Goal: Entertainment & Leisure: Consume media (video, audio)

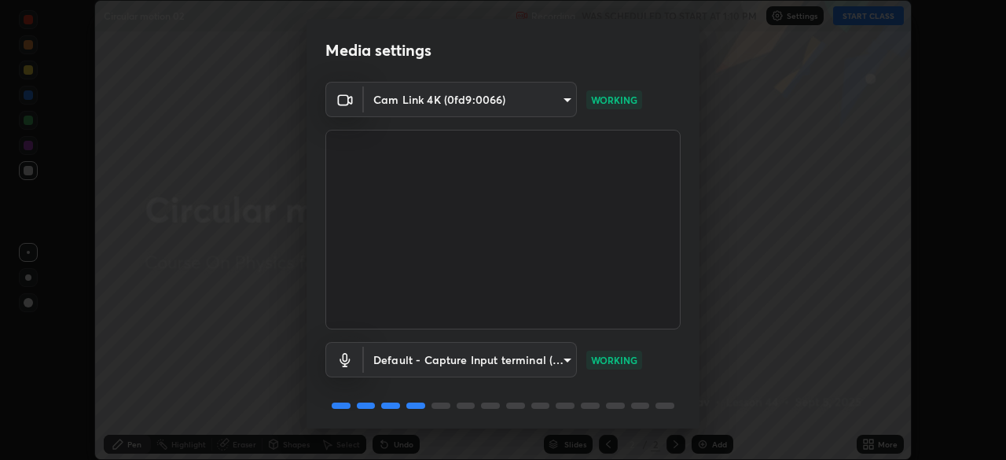
scroll to position [56, 0]
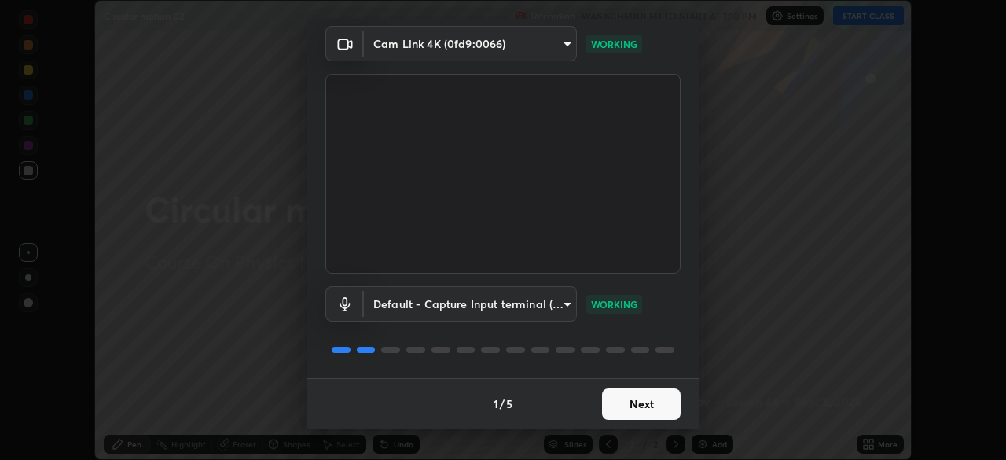
click at [637, 402] on button "Next" at bounding box center [641, 403] width 79 height 31
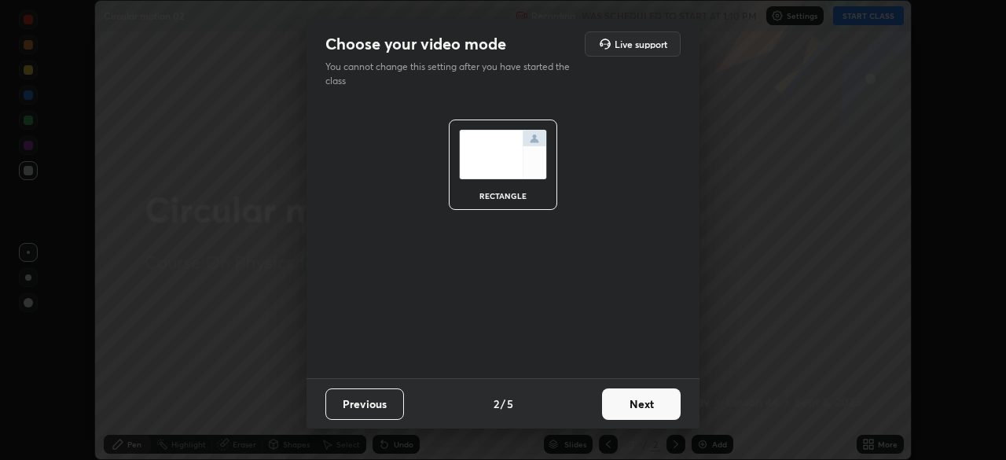
scroll to position [0, 0]
click at [641, 398] on button "Next" at bounding box center [641, 403] width 79 height 31
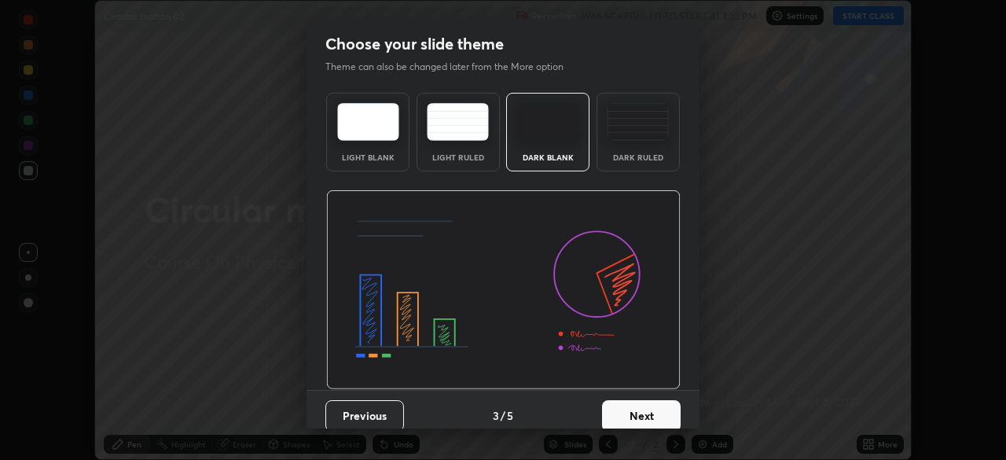
click at [652, 405] on button "Next" at bounding box center [641, 415] width 79 height 31
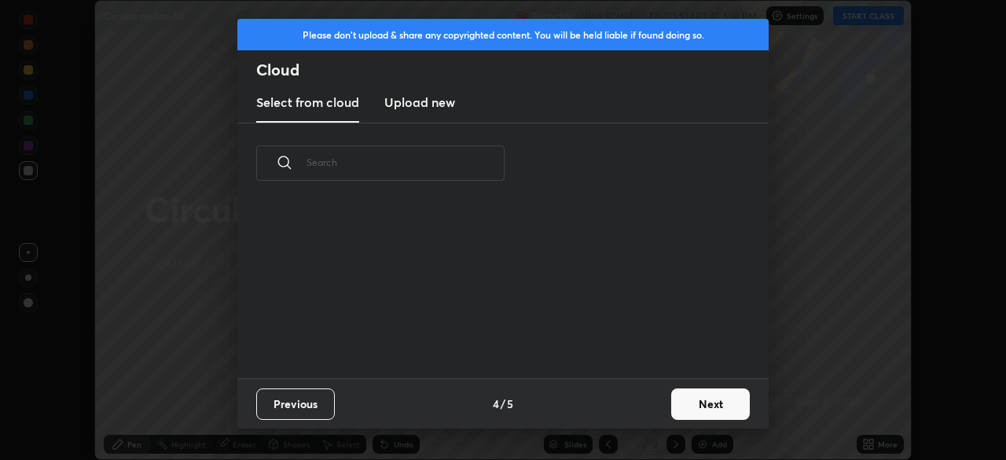
click at [697, 403] on button "Next" at bounding box center [710, 403] width 79 height 31
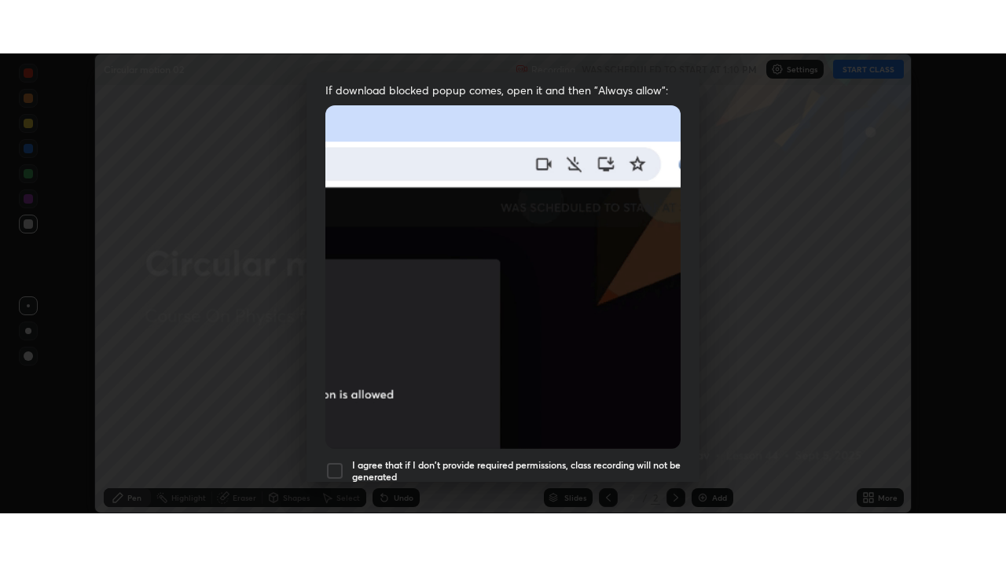
scroll to position [376, 0]
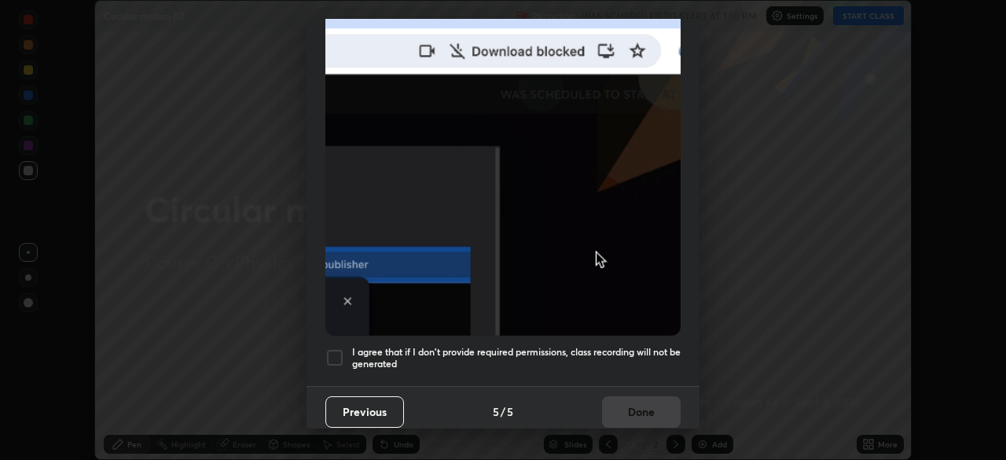
click at [476, 352] on h5 "I agree that if I don't provide required permissions, class recording will not …" at bounding box center [516, 358] width 329 height 24
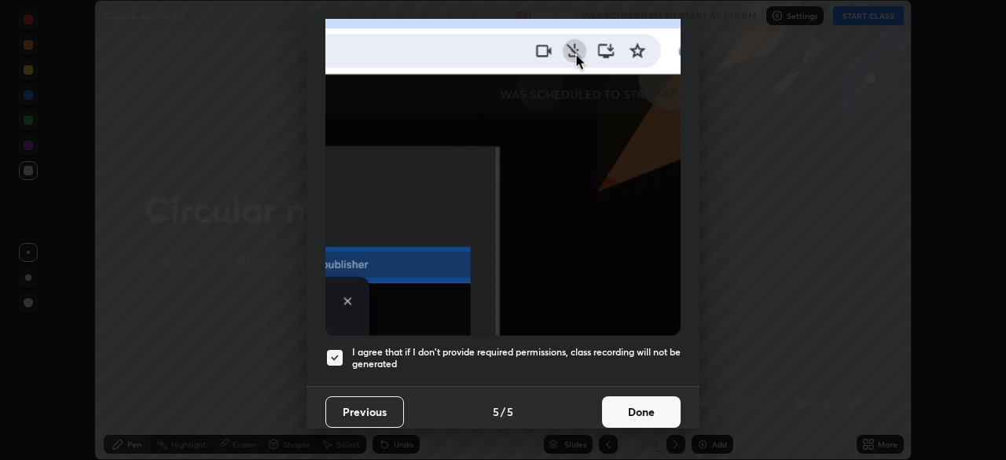
click at [611, 403] on button "Done" at bounding box center [641, 411] width 79 height 31
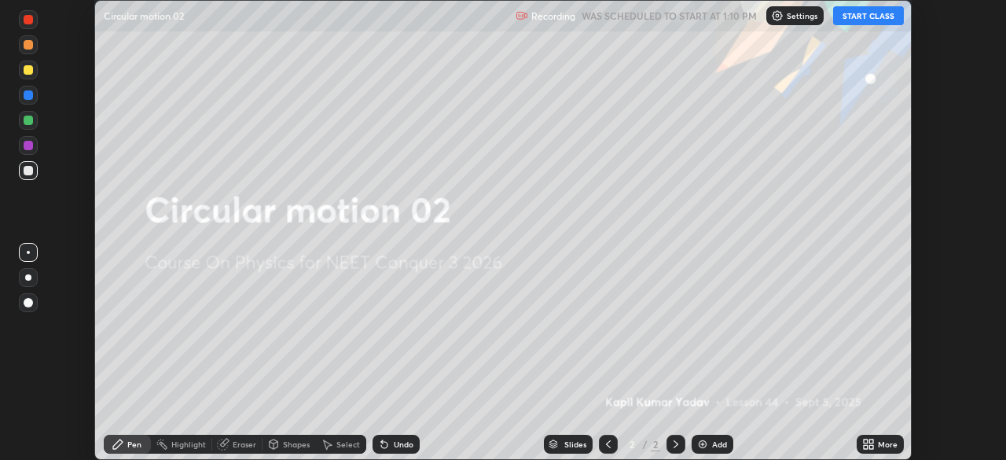
click at [866, 13] on button "START CLASS" at bounding box center [868, 15] width 71 height 19
click at [871, 441] on icon at bounding box center [871, 441] width 4 height 4
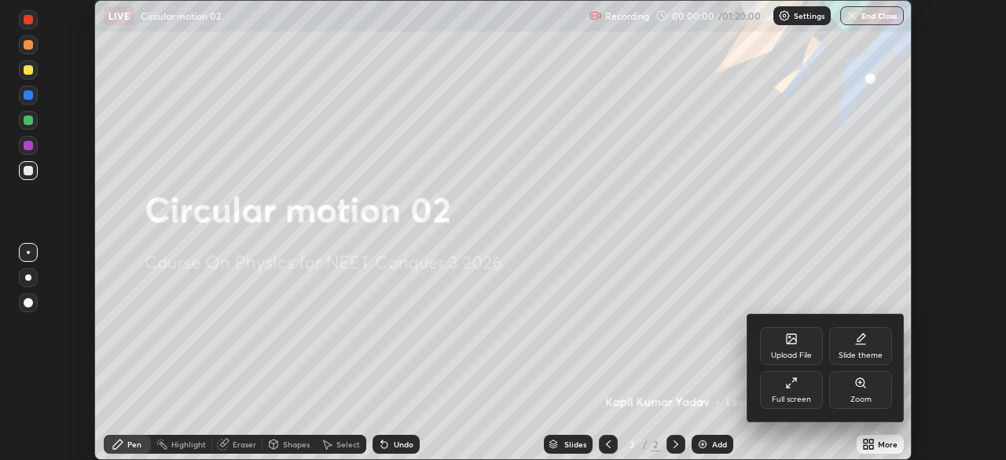
click at [815, 391] on div "Full screen" at bounding box center [791, 390] width 63 height 38
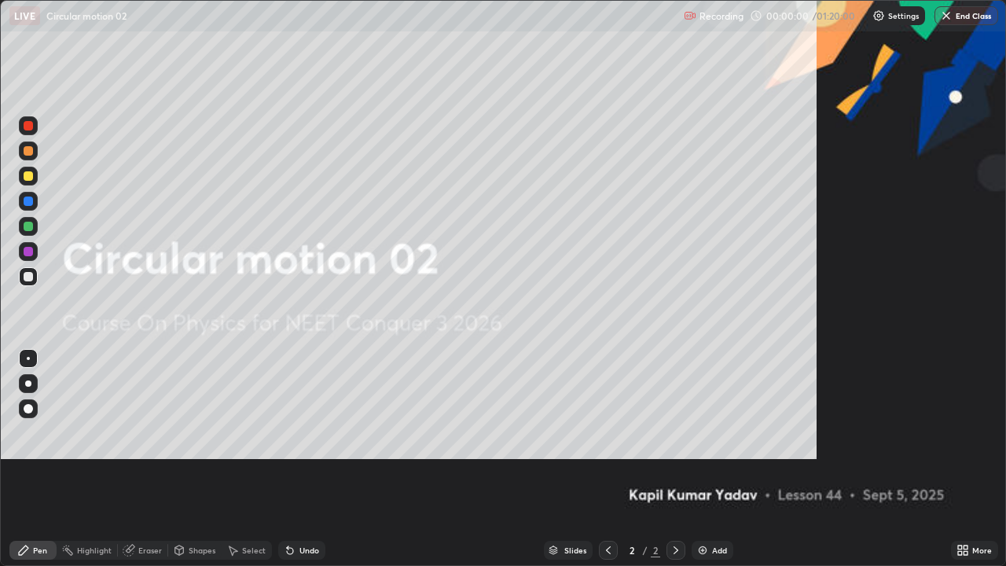
scroll to position [566, 1006]
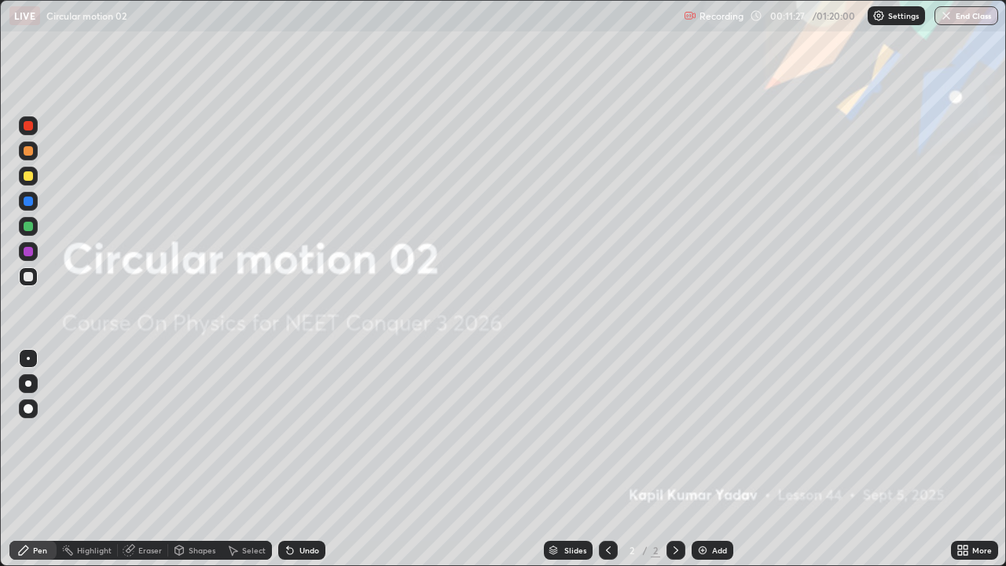
click at [707, 459] on img at bounding box center [702, 550] width 13 height 13
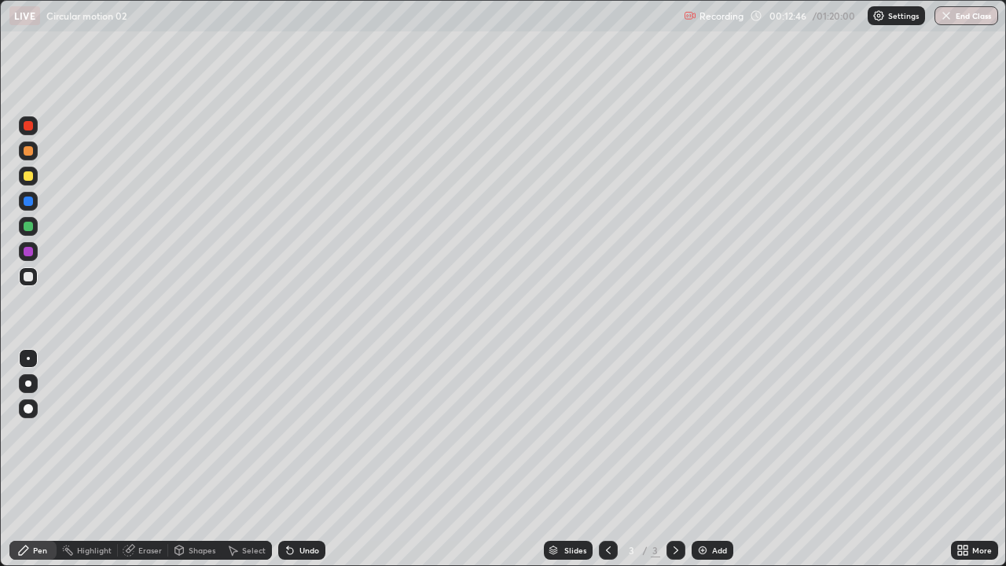
click at [300, 459] on div "Undo" at bounding box center [309, 550] width 20 height 8
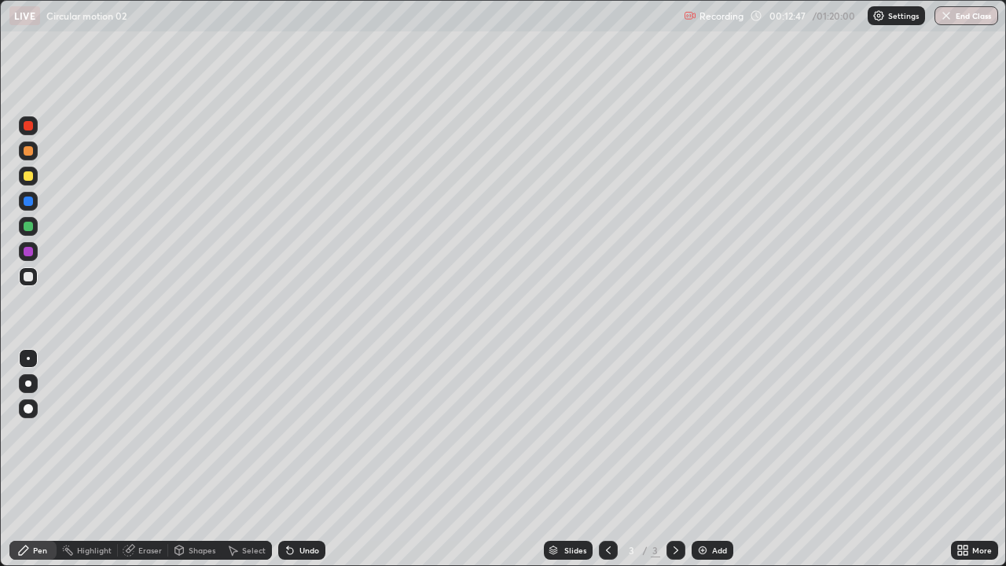
click at [299, 459] on div "Undo" at bounding box center [309, 550] width 20 height 8
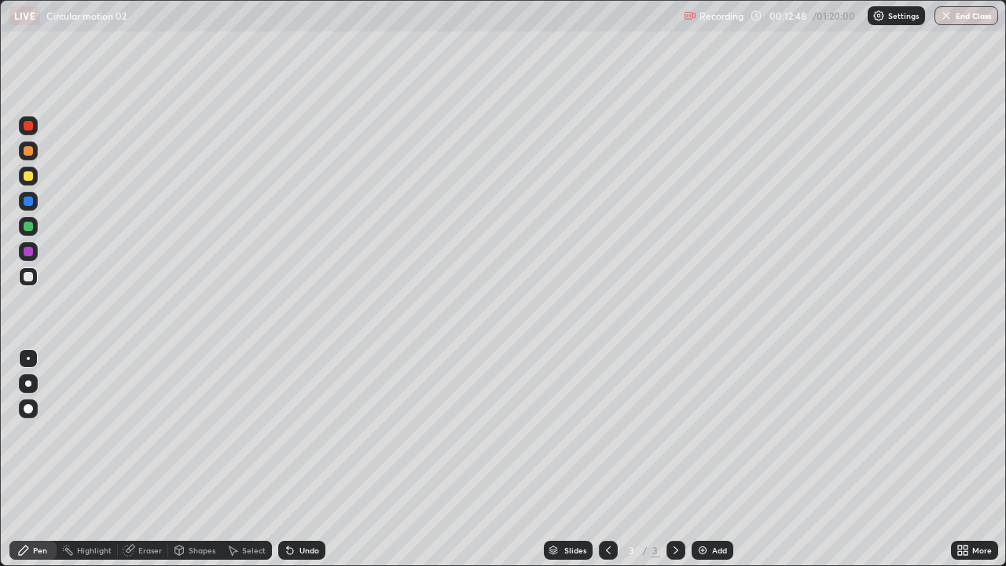
click at [299, 459] on div "Undo" at bounding box center [309, 550] width 20 height 8
click at [704, 459] on img at bounding box center [702, 550] width 13 height 13
click at [703, 459] on img at bounding box center [702, 550] width 13 height 13
click at [29, 226] on div at bounding box center [28, 226] width 9 height 9
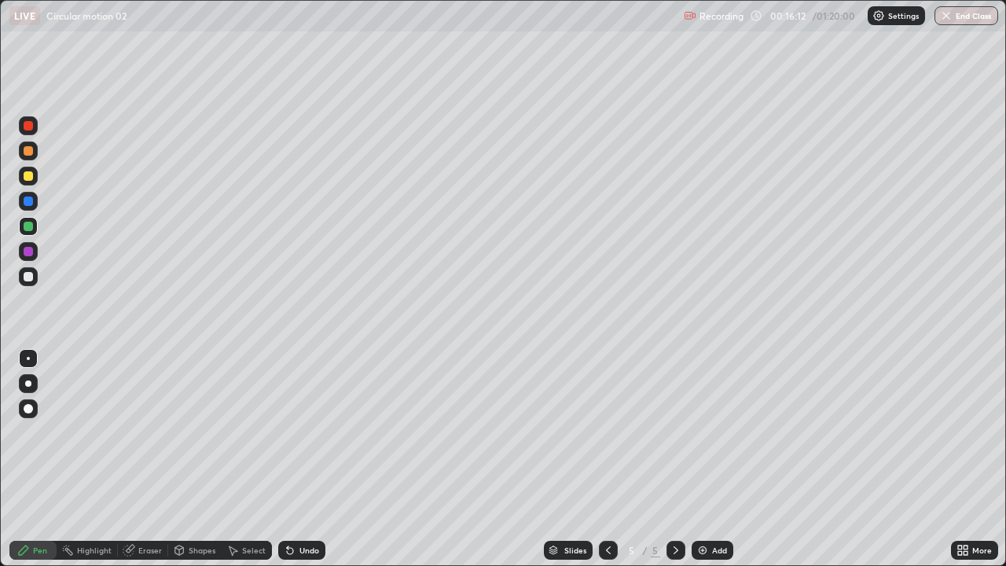
click at [300, 459] on div "Undo" at bounding box center [309, 550] width 20 height 8
click at [28, 279] on div at bounding box center [28, 276] width 9 height 9
click at [141, 459] on div "Eraser" at bounding box center [150, 550] width 24 height 8
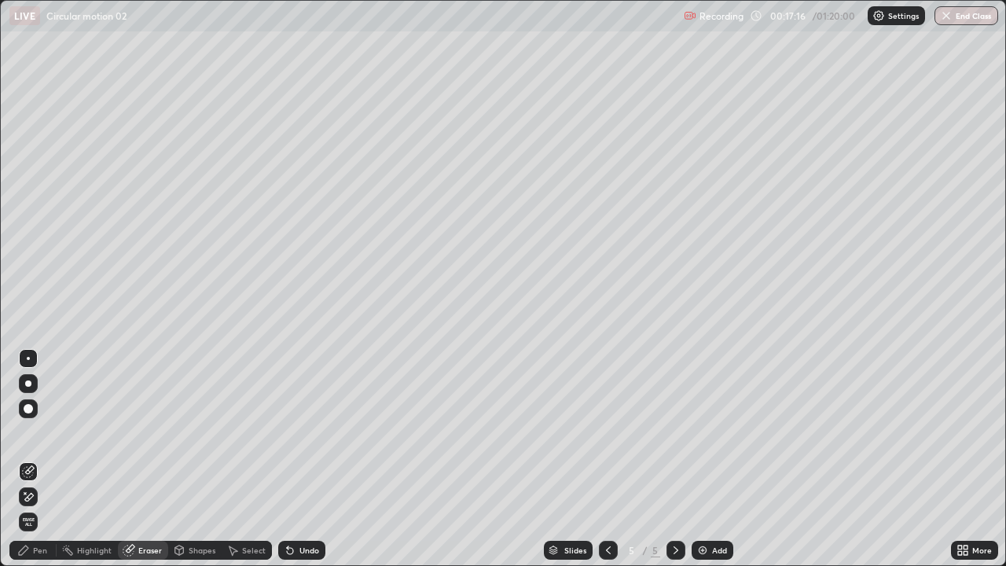
click at [44, 459] on div "Pen" at bounding box center [40, 550] width 14 height 8
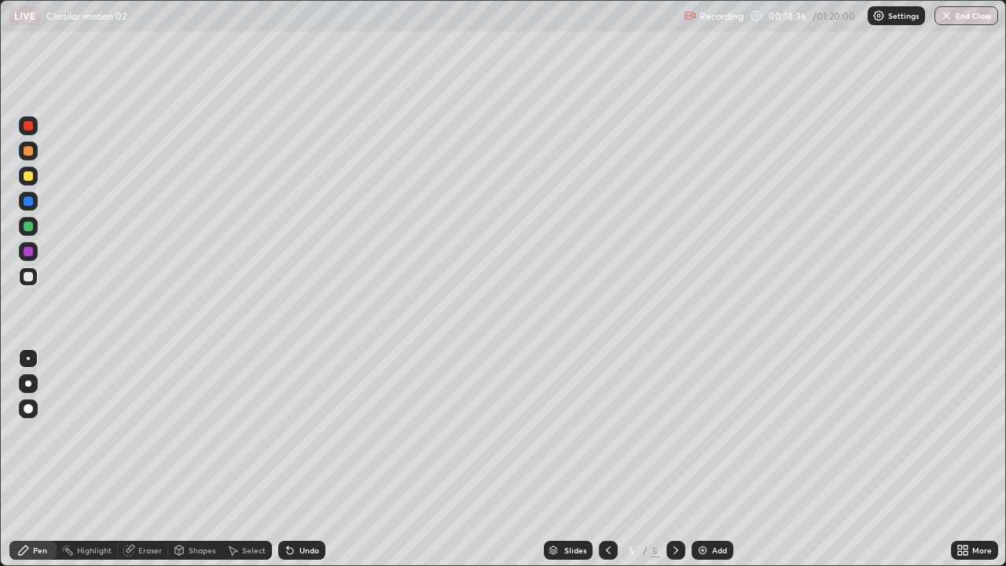
click at [302, 459] on div "Undo" at bounding box center [309, 550] width 20 height 8
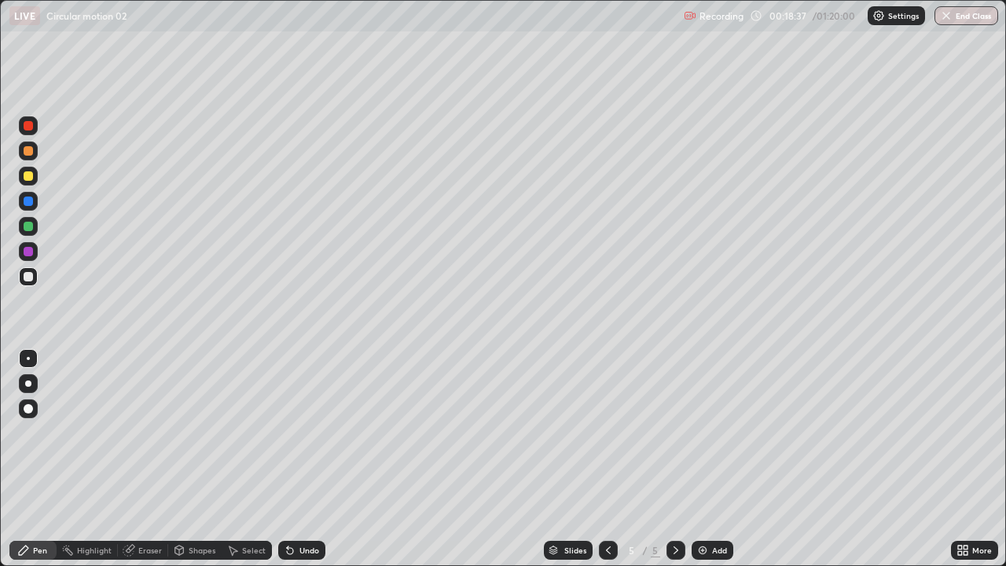
click at [302, 459] on div "Undo" at bounding box center [309, 550] width 20 height 8
click at [712, 459] on div "Add" at bounding box center [719, 550] width 15 height 8
click at [27, 175] on div at bounding box center [28, 175] width 9 height 9
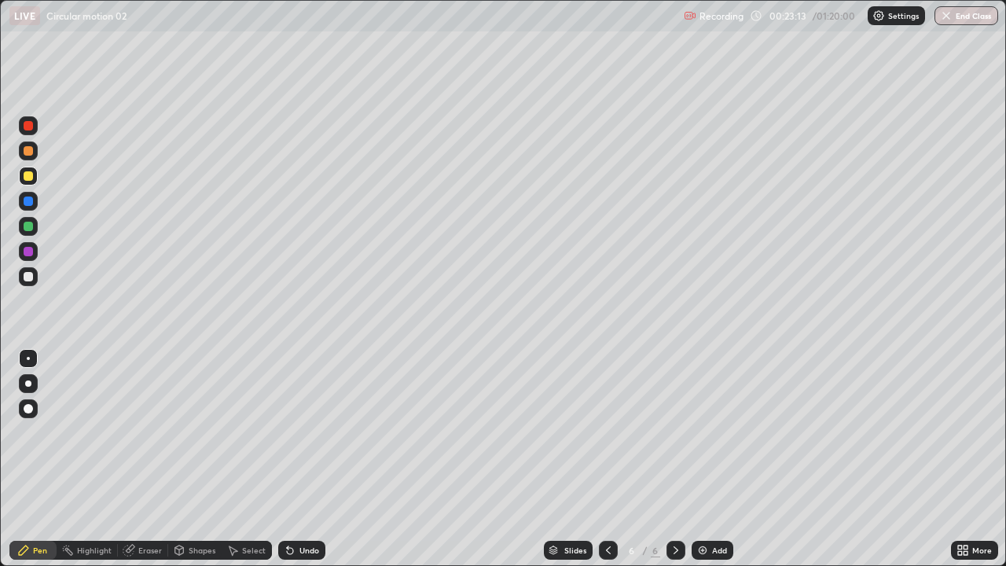
click at [29, 226] on div at bounding box center [28, 226] width 9 height 9
click at [308, 459] on div "Undo" at bounding box center [301, 550] width 47 height 19
click at [26, 274] on div at bounding box center [28, 276] width 9 height 9
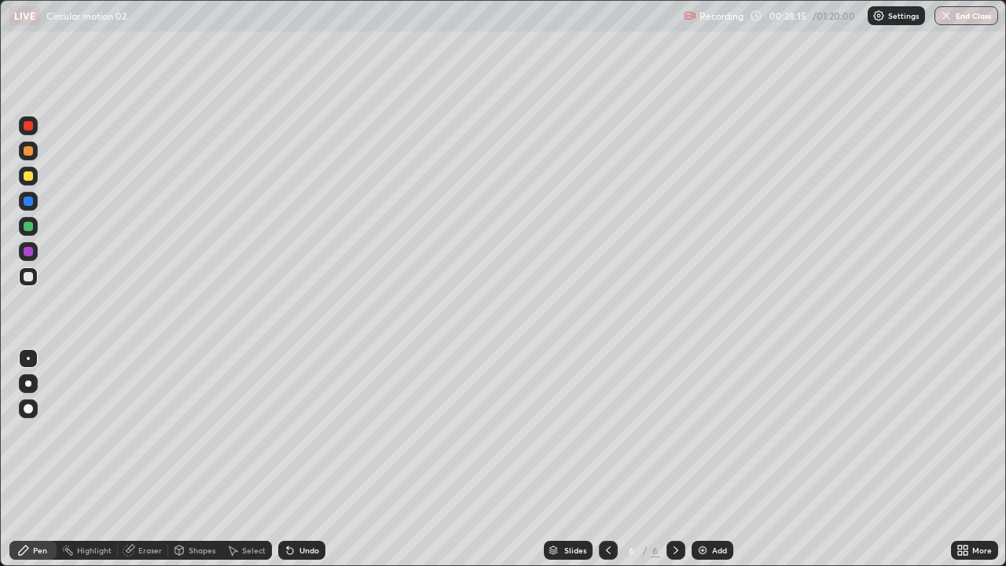
click at [709, 459] on div "Add" at bounding box center [713, 550] width 42 height 19
click at [26, 229] on div at bounding box center [28, 226] width 9 height 9
click at [28, 177] on div at bounding box center [28, 175] width 9 height 9
click at [715, 459] on div "Add" at bounding box center [719, 550] width 15 height 8
click at [725, 459] on div "Add" at bounding box center [719, 550] width 15 height 8
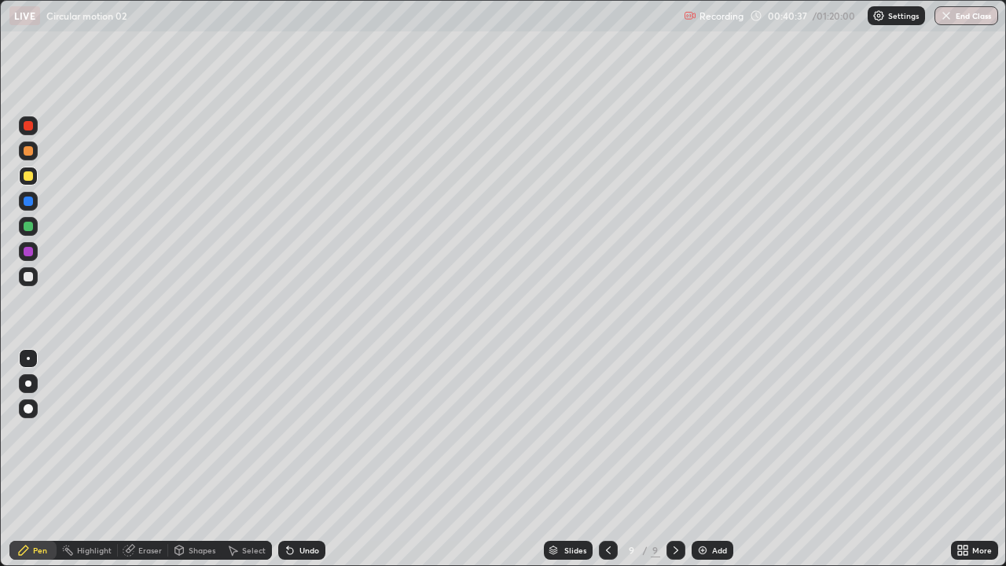
click at [303, 459] on div "Undo" at bounding box center [309, 550] width 20 height 8
click at [28, 277] on div at bounding box center [28, 276] width 9 height 9
click at [709, 459] on div "Add" at bounding box center [713, 550] width 42 height 19
click at [606, 459] on icon at bounding box center [607, 550] width 13 height 13
click at [674, 459] on icon at bounding box center [676, 550] width 13 height 13
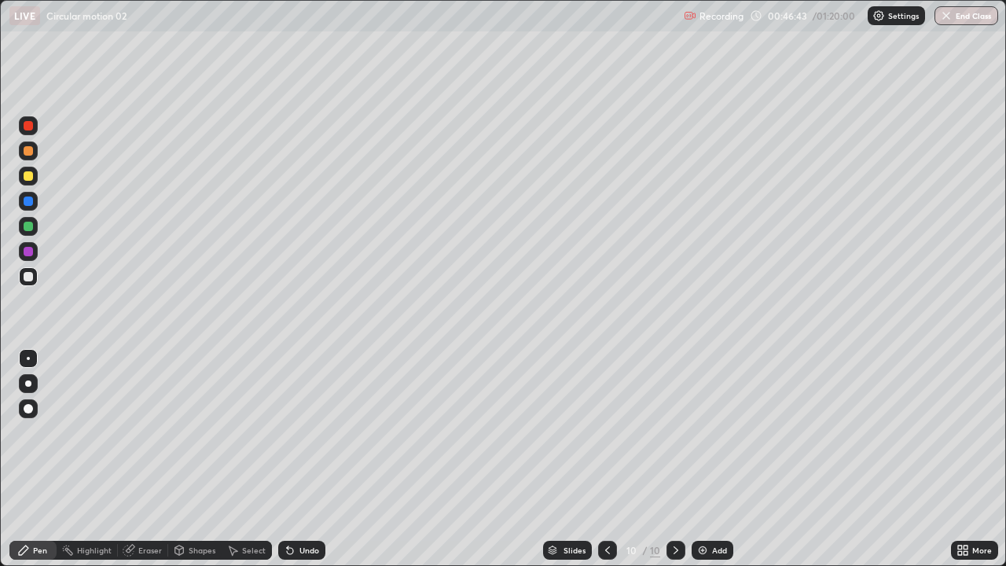
click at [703, 459] on img at bounding box center [702, 550] width 13 height 13
click at [28, 175] on div at bounding box center [28, 175] width 9 height 9
click at [703, 459] on img at bounding box center [702, 550] width 13 height 13
click at [24, 281] on div at bounding box center [28, 276] width 19 height 19
click at [713, 459] on div "Add" at bounding box center [719, 550] width 15 height 8
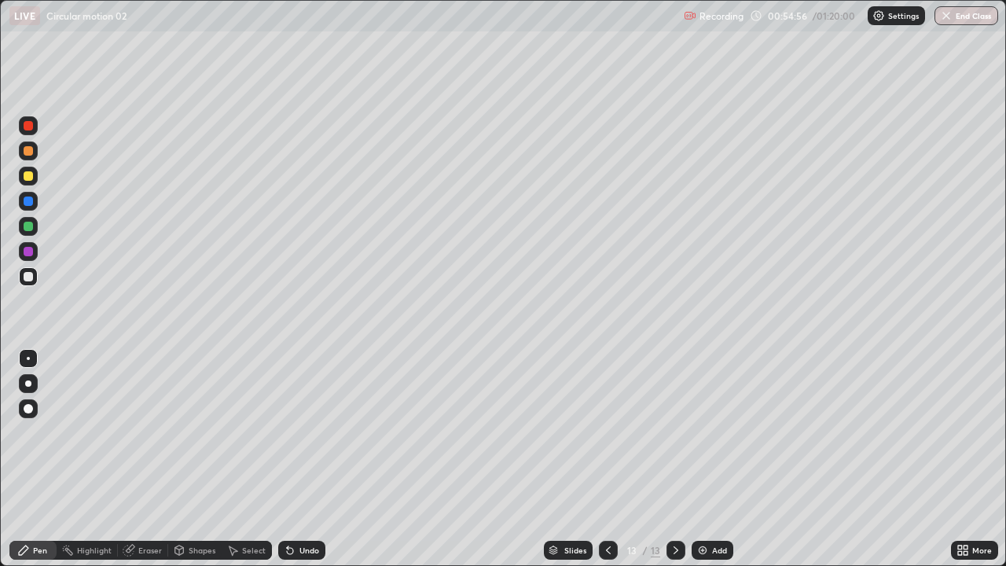
click at [300, 459] on div "Undo" at bounding box center [309, 550] width 20 height 8
click at [147, 459] on div "Eraser" at bounding box center [150, 550] width 24 height 8
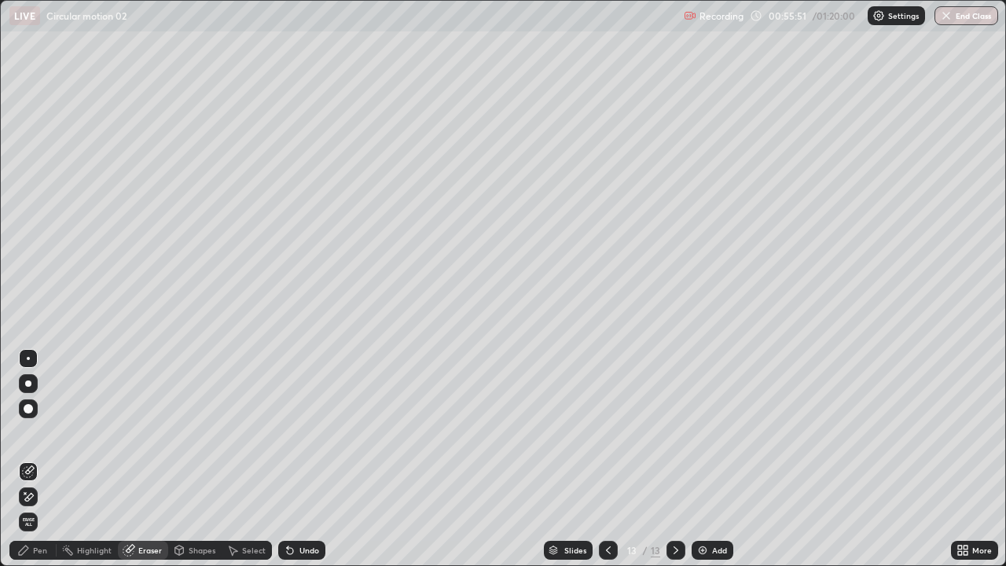
click at [39, 459] on div "Pen" at bounding box center [40, 550] width 14 height 8
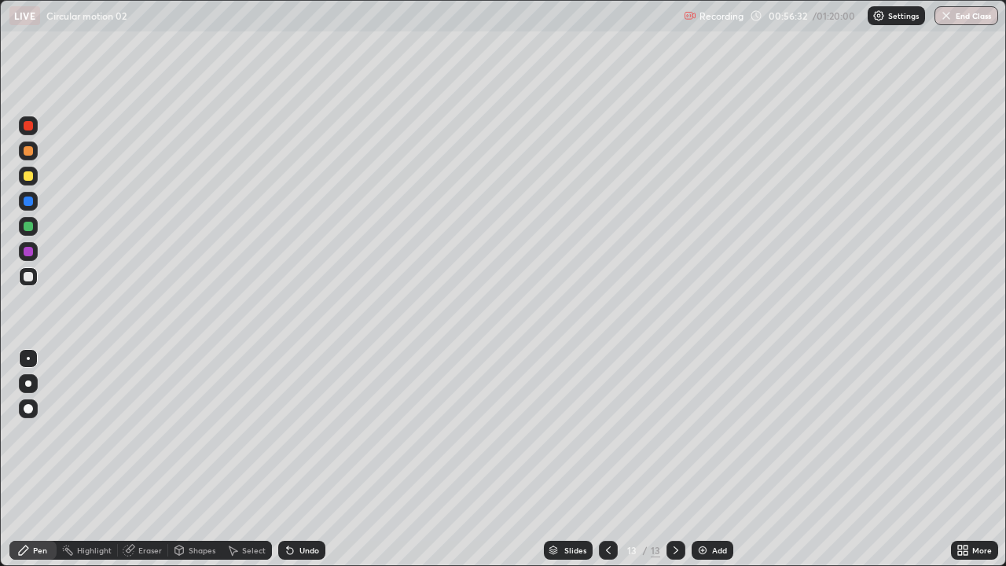
click at [296, 459] on div "Undo" at bounding box center [301, 550] width 47 height 19
click at [295, 459] on div "Undo" at bounding box center [301, 550] width 47 height 19
click at [706, 459] on img at bounding box center [702, 550] width 13 height 13
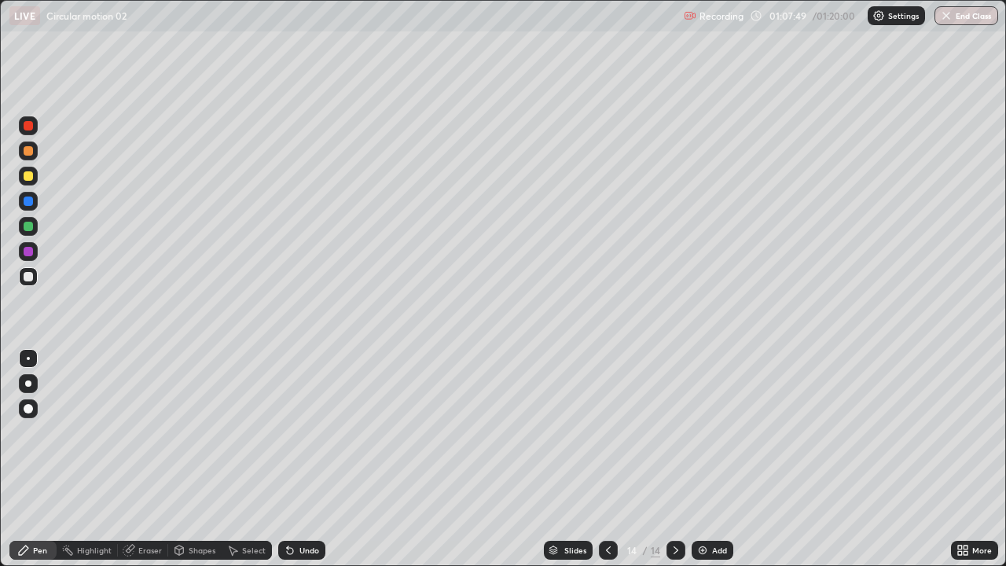
click at [947, 14] on img "button" at bounding box center [946, 15] width 13 height 13
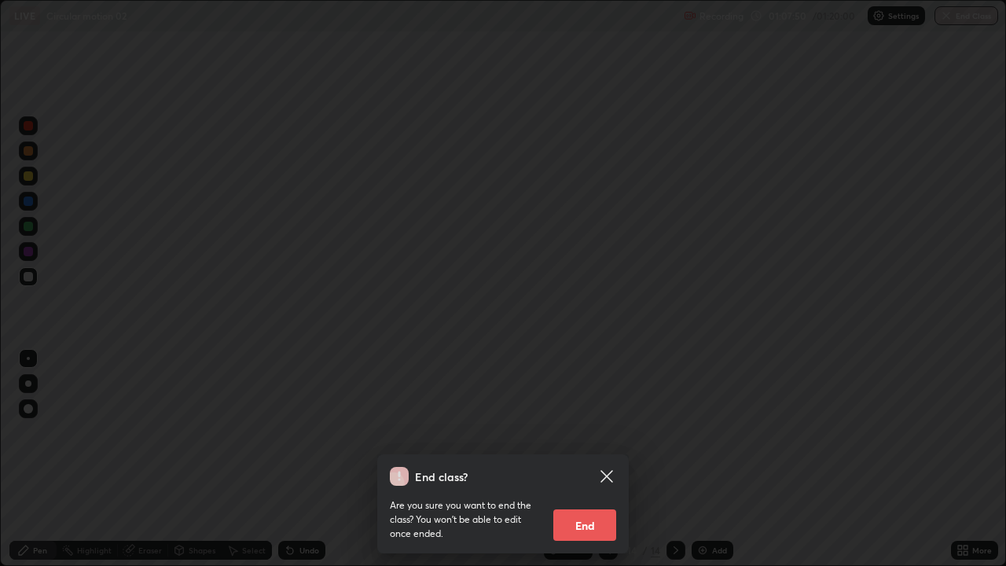
click at [584, 459] on button "End" at bounding box center [584, 524] width 63 height 31
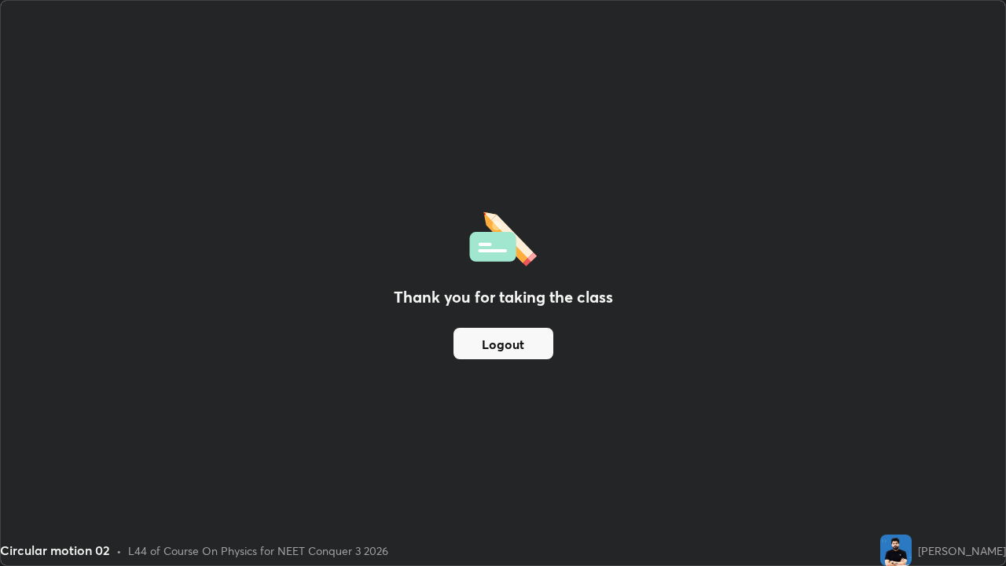
click at [520, 351] on button "Logout" at bounding box center [504, 343] width 100 height 31
click at [515, 347] on button "Logout" at bounding box center [504, 343] width 100 height 31
click at [511, 344] on button "Logout" at bounding box center [504, 343] width 100 height 31
